Goal: Transaction & Acquisition: Purchase product/service

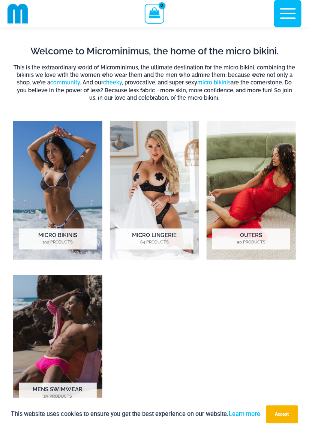
scroll to position [327, 0]
click at [152, 191] on img "Visit product category Micro Lingerie" at bounding box center [154, 190] width 89 height 139
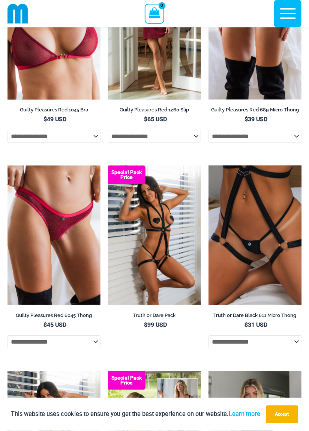
scroll to position [413, 0]
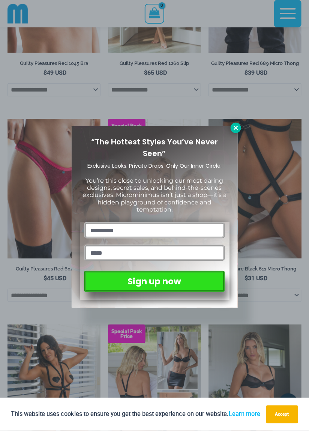
click at [235, 129] on icon at bounding box center [236, 128] width 7 height 7
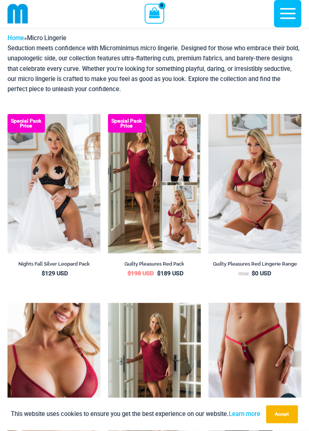
scroll to position [21, 0]
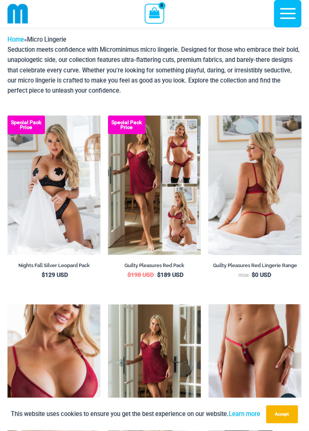
click at [260, 225] on img at bounding box center [255, 186] width 93 height 140
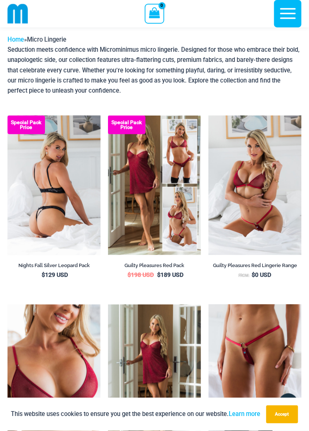
click at [69, 212] on img at bounding box center [54, 186] width 93 height 140
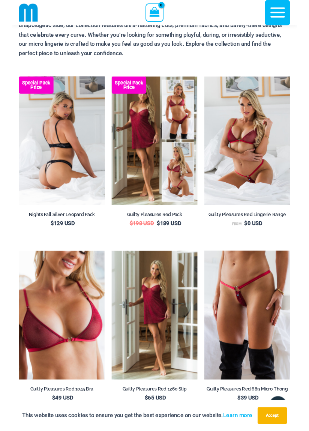
scroll to position [57, 0]
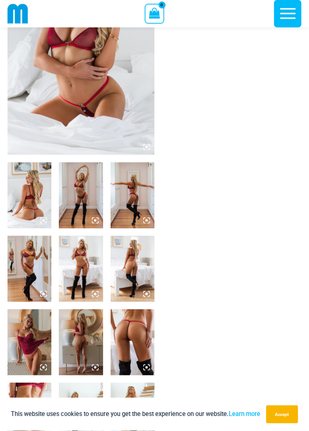
scroll to position [115, 0]
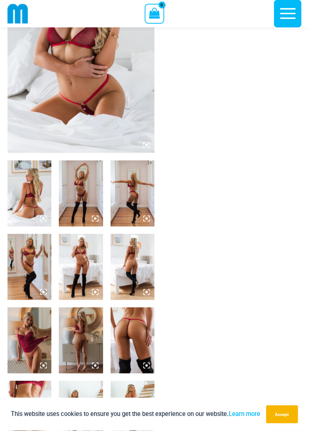
click at [144, 206] on img at bounding box center [133, 194] width 44 height 66
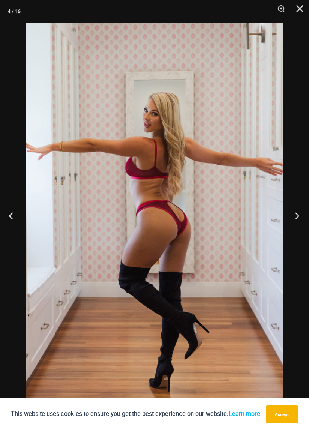
click at [299, 219] on button "Next" at bounding box center [295, 216] width 28 height 38
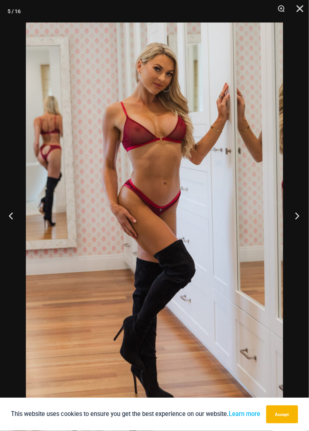
click at [299, 214] on button "Next" at bounding box center [295, 216] width 28 height 38
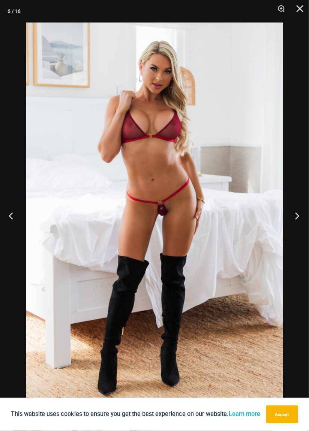
click at [299, 213] on button "Next" at bounding box center [295, 216] width 28 height 38
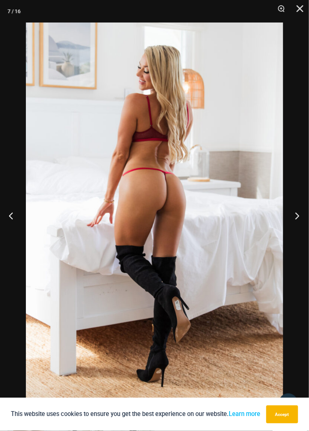
click at [298, 213] on button "Next" at bounding box center [295, 216] width 28 height 38
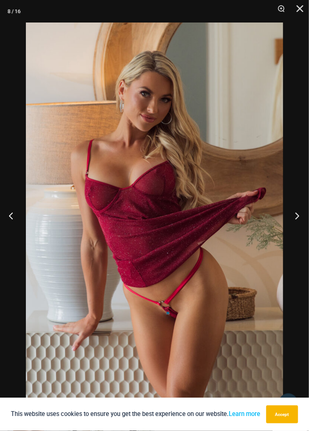
click at [297, 214] on button "Next" at bounding box center [295, 216] width 28 height 38
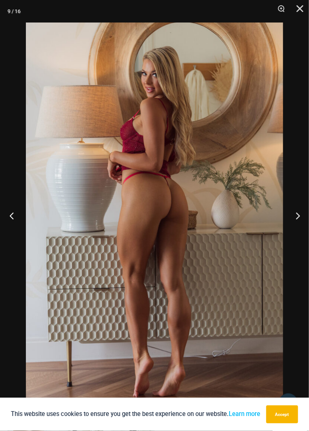
click at [14, 215] on button "Previous" at bounding box center [14, 216] width 28 height 38
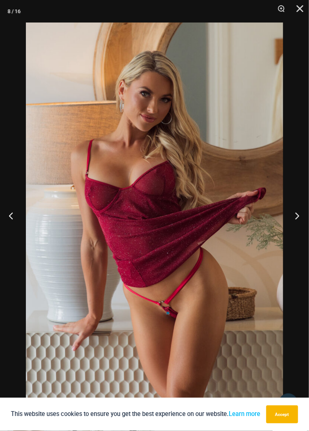
click at [298, 219] on button "Next" at bounding box center [295, 216] width 28 height 38
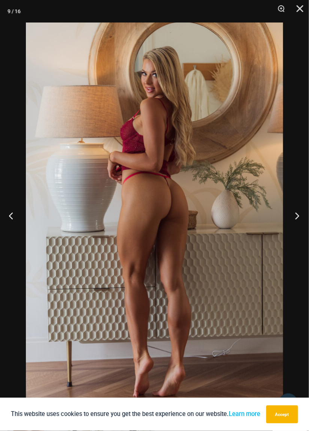
click at [299, 217] on button "Next" at bounding box center [295, 216] width 28 height 38
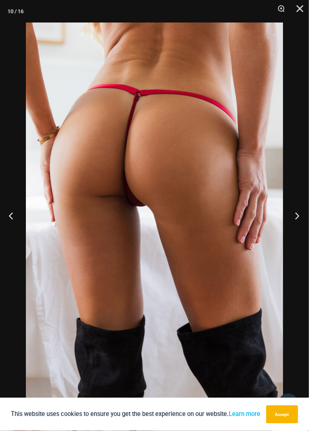
click at [298, 219] on button "Next" at bounding box center [295, 216] width 28 height 38
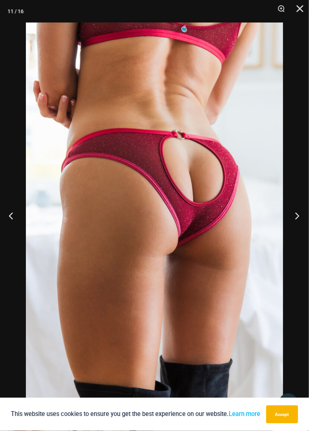
click at [297, 219] on button "Next" at bounding box center [295, 216] width 28 height 38
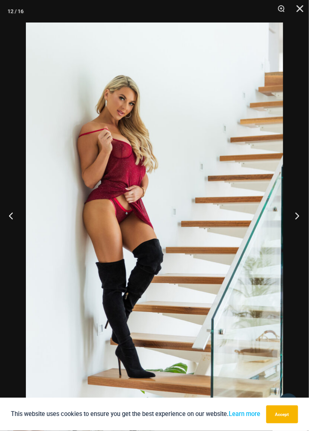
click at [296, 219] on button "Next" at bounding box center [295, 216] width 28 height 38
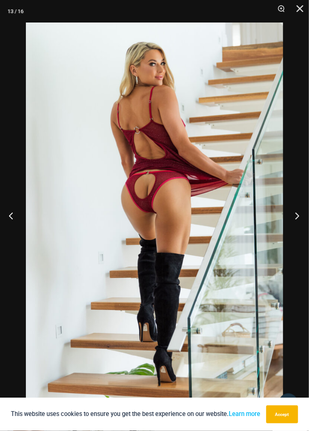
click at [295, 221] on button "Next" at bounding box center [295, 216] width 28 height 38
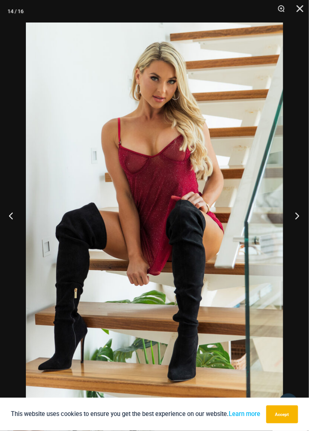
click at [294, 221] on button "Next" at bounding box center [295, 216] width 28 height 38
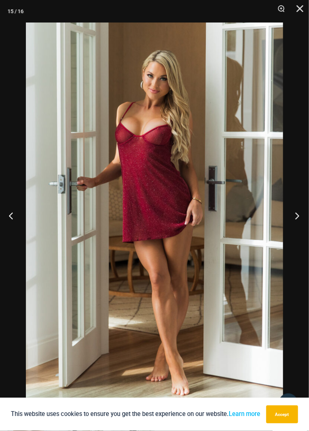
click at [293, 221] on button "Next" at bounding box center [295, 216] width 28 height 38
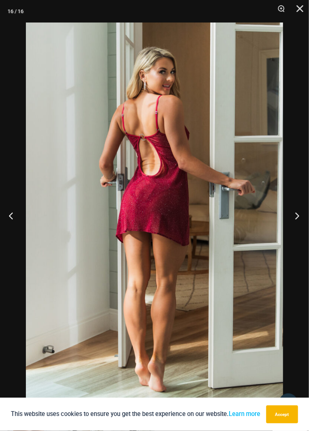
click at [293, 222] on button "Next" at bounding box center [295, 216] width 28 height 38
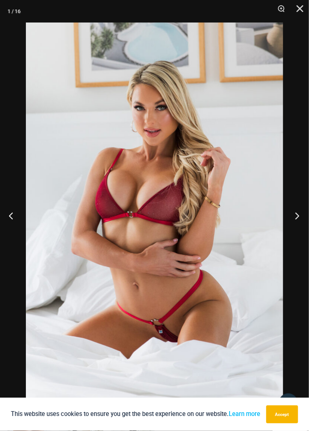
click at [293, 221] on button "Next" at bounding box center [295, 216] width 28 height 38
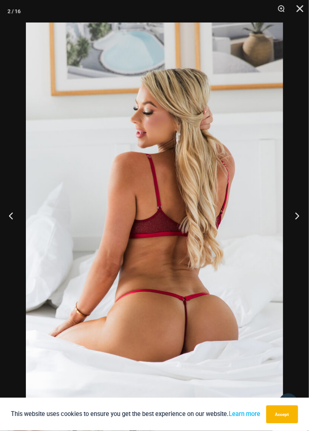
click at [292, 221] on button "Next" at bounding box center [295, 216] width 28 height 38
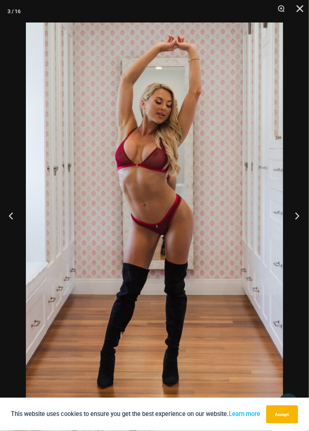
click at [292, 222] on button "Next" at bounding box center [295, 216] width 28 height 38
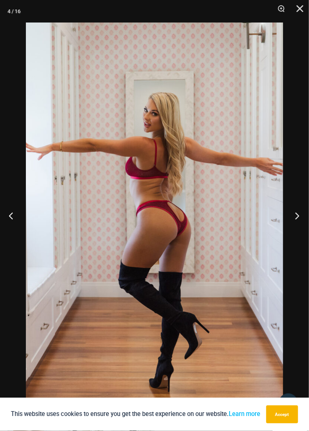
click at [292, 222] on button "Next" at bounding box center [295, 216] width 28 height 38
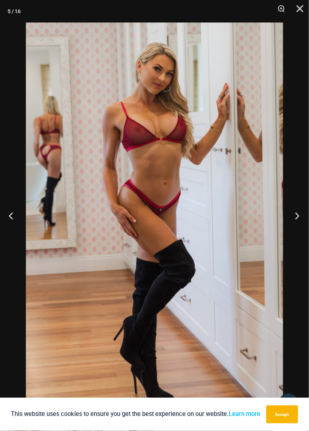
click at [292, 222] on button "Next" at bounding box center [295, 216] width 28 height 38
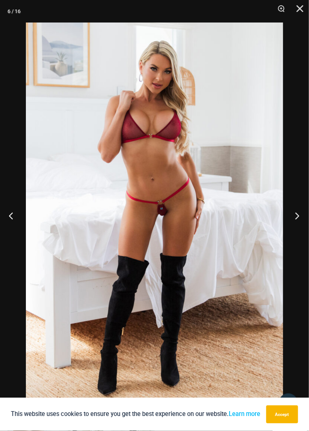
click at [291, 222] on button "Next" at bounding box center [295, 216] width 28 height 38
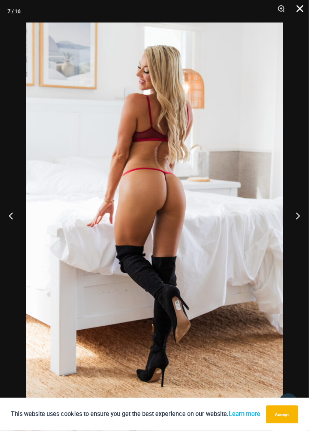
click at [299, 10] on button "Close" at bounding box center [297, 11] width 19 height 23
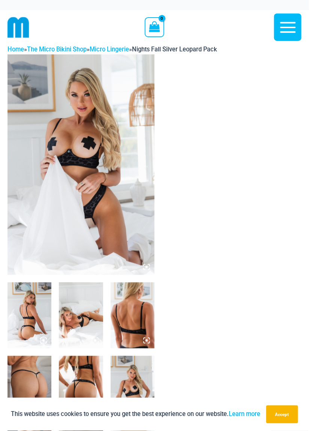
click at [116, 219] on img at bounding box center [81, 164] width 147 height 221
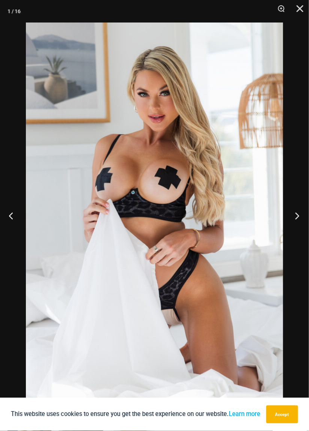
click at [301, 216] on button "Next" at bounding box center [295, 216] width 28 height 38
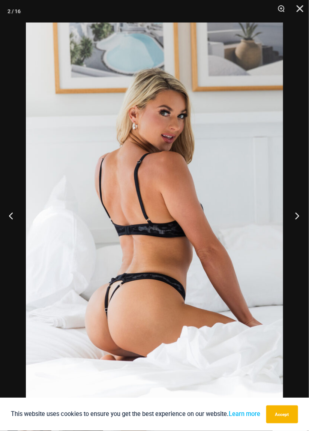
click at [301, 213] on button "Next" at bounding box center [295, 216] width 28 height 38
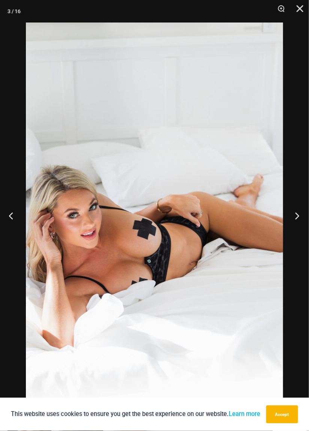
click at [300, 213] on button "Next" at bounding box center [295, 216] width 28 height 38
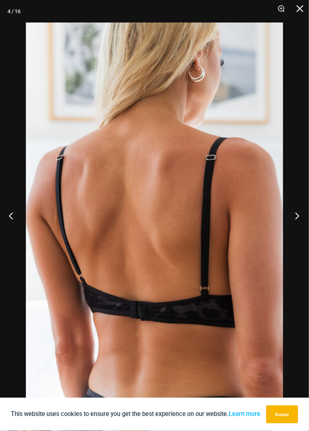
click at [299, 213] on button "Next" at bounding box center [295, 216] width 28 height 38
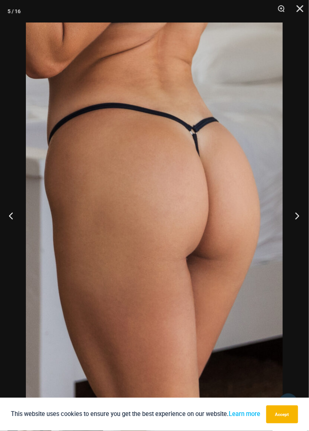
click at [299, 212] on button "Next" at bounding box center [295, 216] width 28 height 38
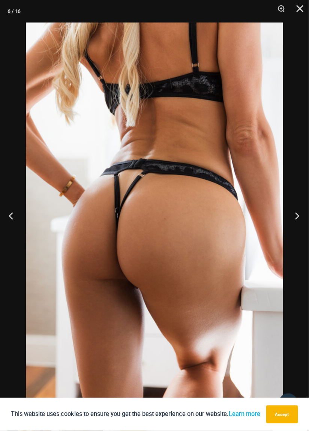
click at [298, 213] on button "Next" at bounding box center [295, 216] width 28 height 38
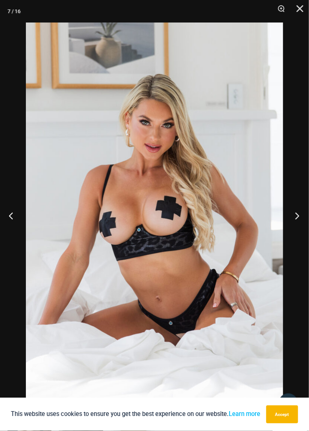
click at [298, 213] on button "Next" at bounding box center [295, 216] width 28 height 38
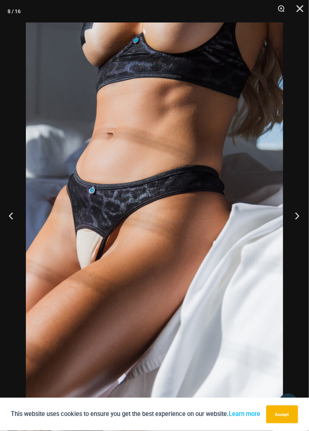
click at [297, 212] on button "Next" at bounding box center [295, 216] width 28 height 38
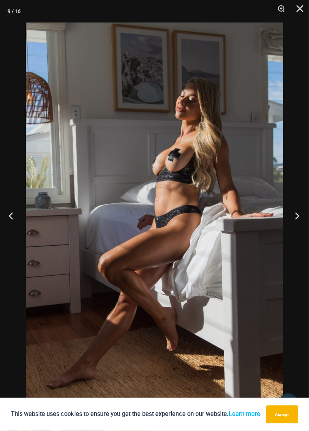
click at [298, 212] on button "Next" at bounding box center [295, 216] width 28 height 38
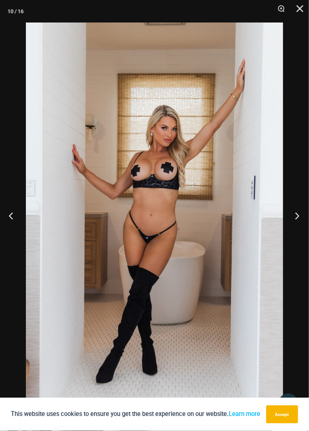
click at [297, 212] on button "Next" at bounding box center [295, 216] width 28 height 38
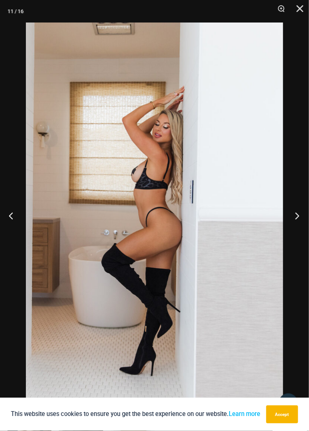
click at [297, 212] on button "Next" at bounding box center [295, 216] width 28 height 38
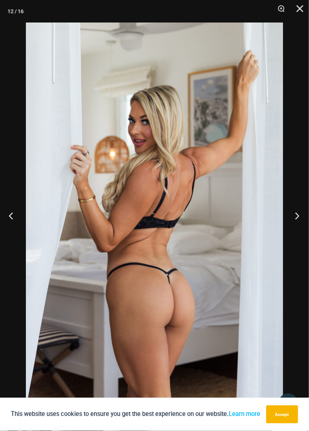
click at [297, 213] on button "Next" at bounding box center [295, 216] width 28 height 38
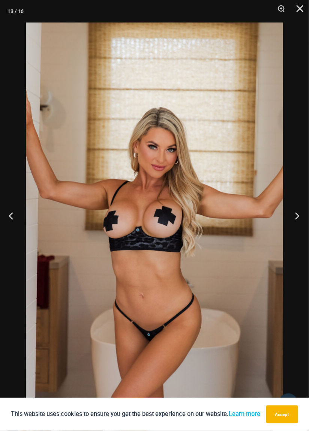
click at [297, 212] on button "Next" at bounding box center [295, 216] width 28 height 38
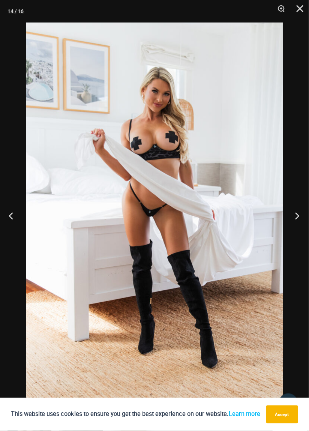
click at [297, 212] on button "Next" at bounding box center [295, 216] width 28 height 38
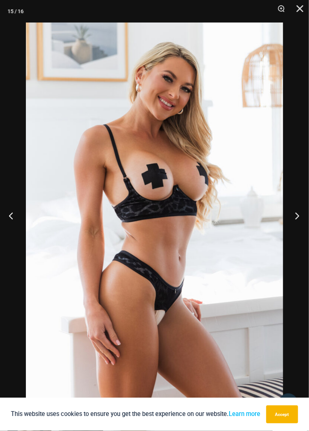
click at [297, 212] on button "Next" at bounding box center [295, 216] width 28 height 38
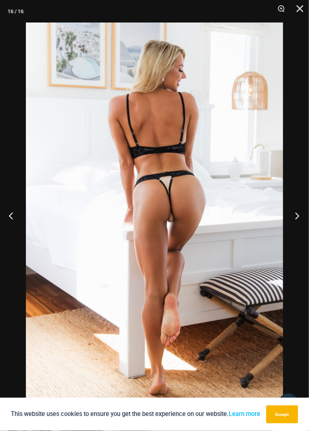
click at [296, 212] on button "Next" at bounding box center [295, 216] width 28 height 38
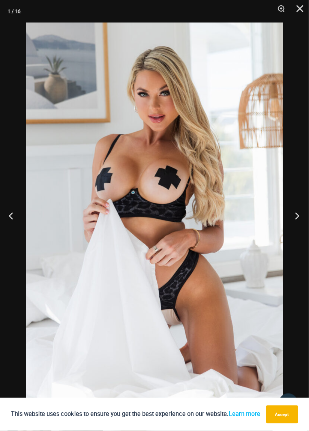
click at [297, 212] on button "Next" at bounding box center [295, 216] width 28 height 38
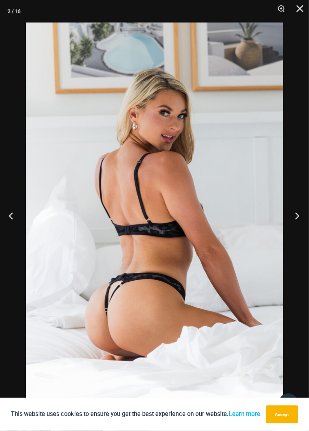
click at [296, 212] on button "Next" at bounding box center [295, 216] width 28 height 38
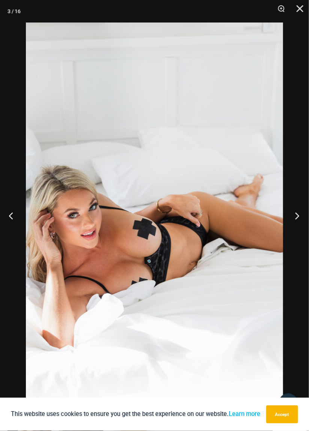
click at [297, 212] on button "Next" at bounding box center [295, 216] width 28 height 38
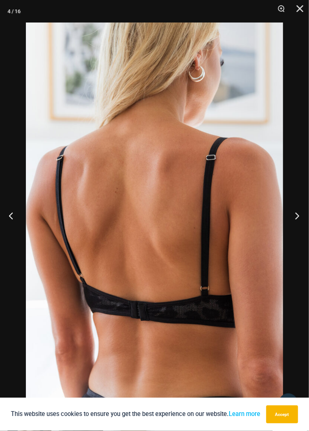
click at [296, 212] on button "Next" at bounding box center [295, 216] width 28 height 38
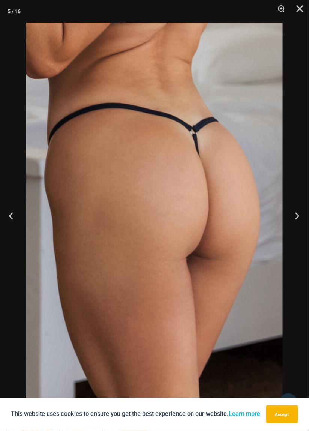
click at [297, 212] on button "Next" at bounding box center [295, 216] width 28 height 38
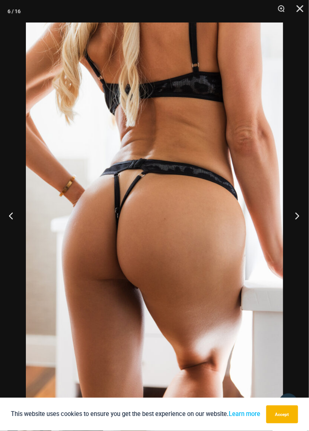
click at [297, 211] on button "Next" at bounding box center [295, 216] width 28 height 38
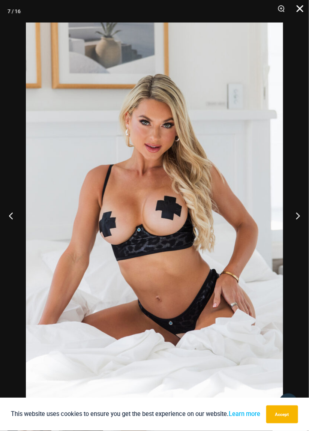
click at [302, 10] on button "Close" at bounding box center [297, 11] width 19 height 23
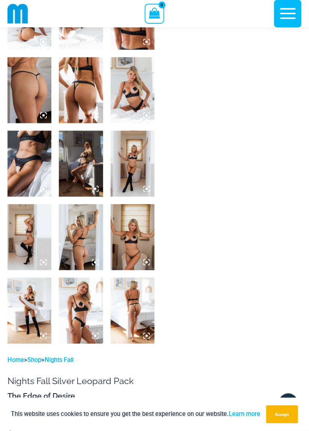
scroll to position [292, 0]
